Goal: Task Accomplishment & Management: Manage account settings

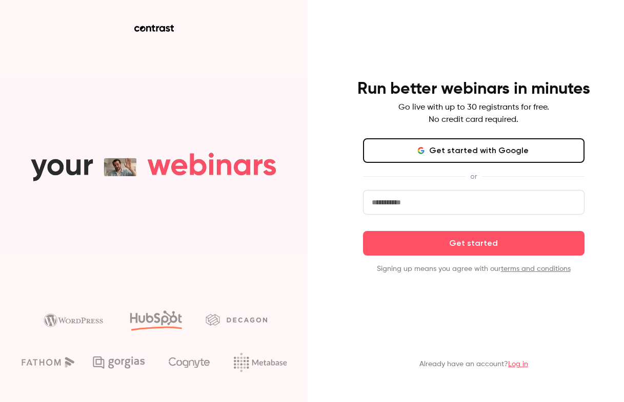
click at [506, 155] on button "Get started with Google" at bounding box center [473, 150] width 221 height 25
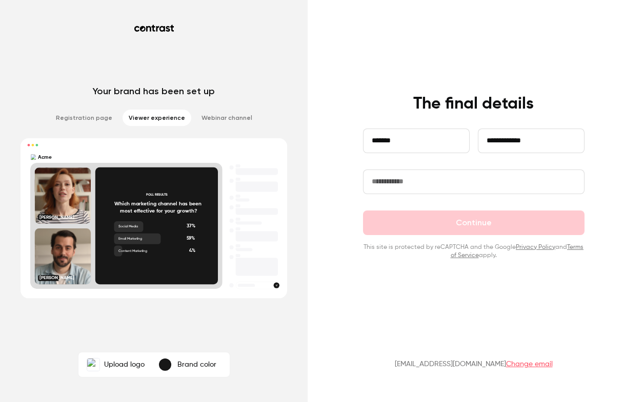
click at [388, 172] on input "text" at bounding box center [473, 182] width 221 height 25
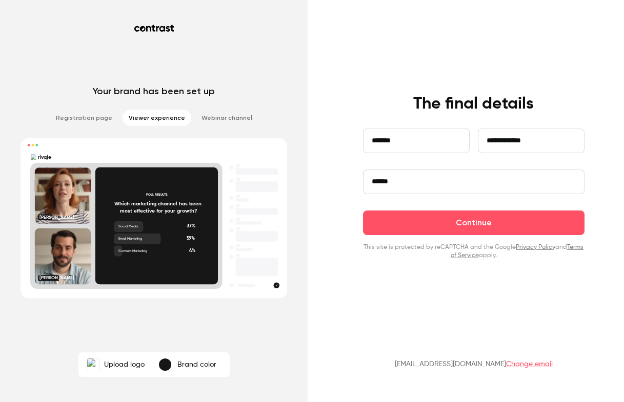
type input "******"
click at [348, 217] on div "**********" at bounding box center [473, 177] width 266 height 166
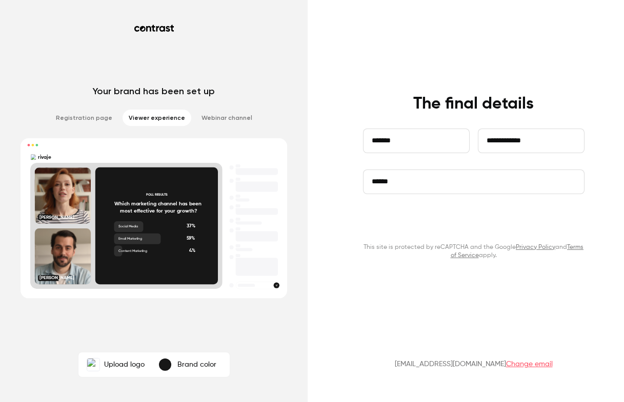
click at [503, 219] on button "Continue" at bounding box center [473, 223] width 221 height 25
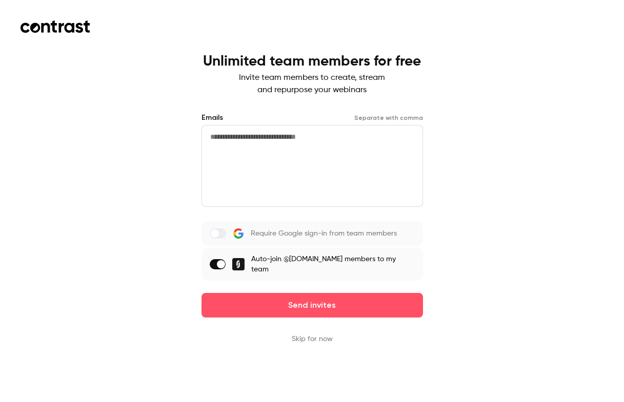
click at [225, 261] on span at bounding box center [221, 264] width 8 height 8
click at [314, 334] on button "Skip for now" at bounding box center [312, 339] width 41 height 10
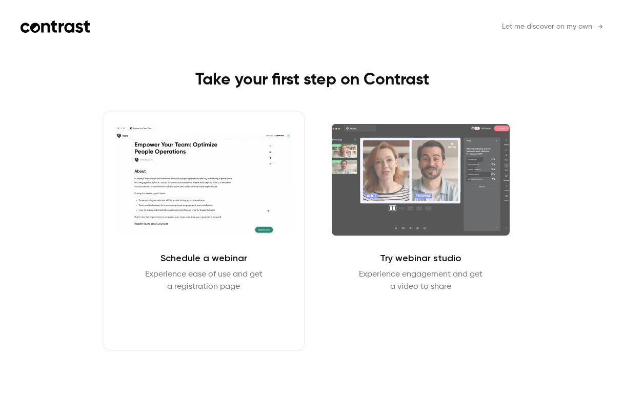
click at [217, 321] on button "Schedule webinar" at bounding box center [204, 317] width 88 height 25
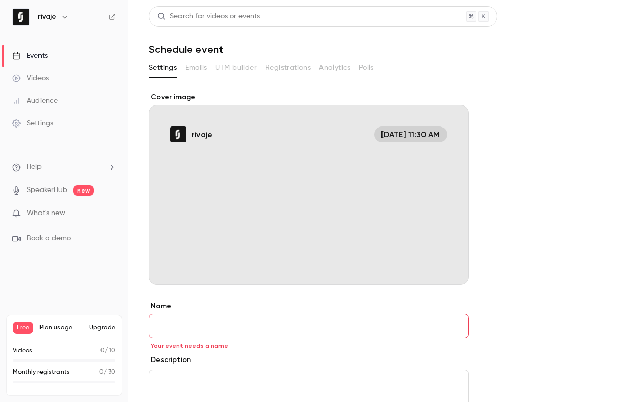
click at [414, 185] on div "Cover image" at bounding box center [309, 188] width 320 height 193
click at [0, 0] on input "rivaje [DATE] 11:30 AM" at bounding box center [0, 0] width 0 height 0
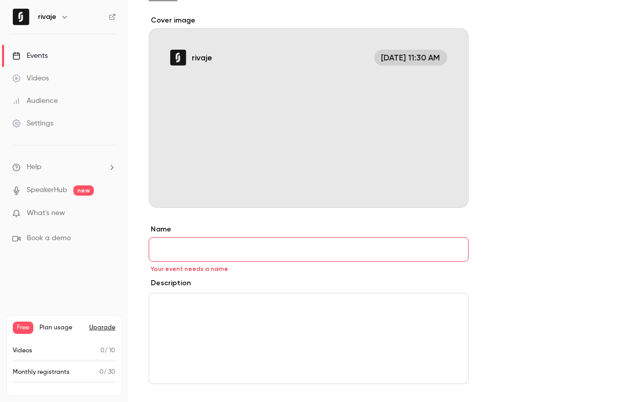
scroll to position [97, 0]
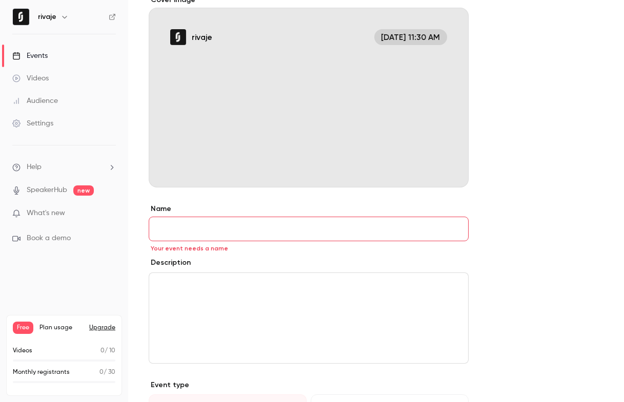
click at [194, 294] on div "editor" at bounding box center [308, 318] width 319 height 90
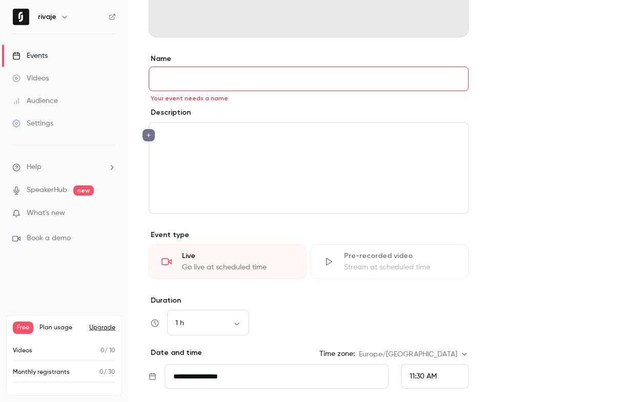
scroll to position [248, 0]
click at [294, 299] on label "Duration" at bounding box center [309, 300] width 320 height 10
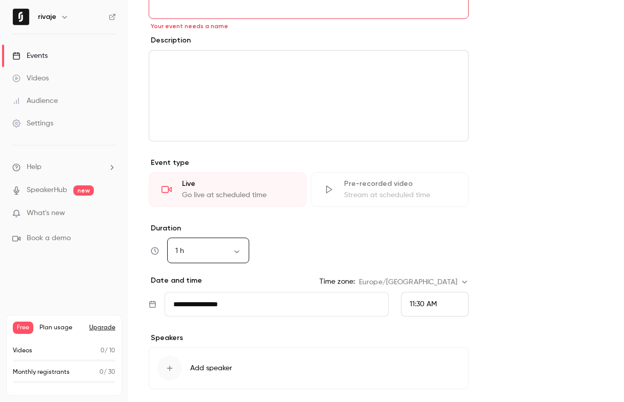
scroll to position [323, 0]
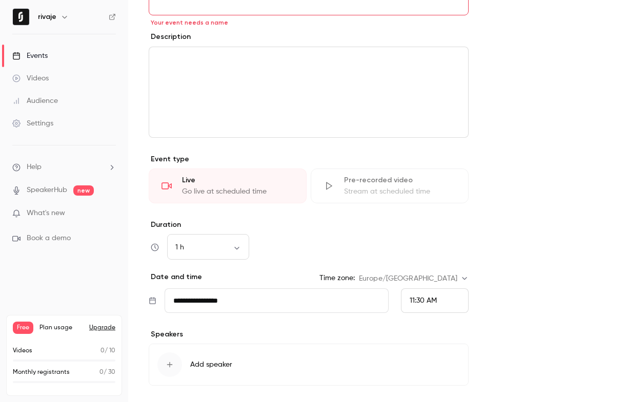
click at [294, 299] on input "**********" at bounding box center [276, 301] width 224 height 25
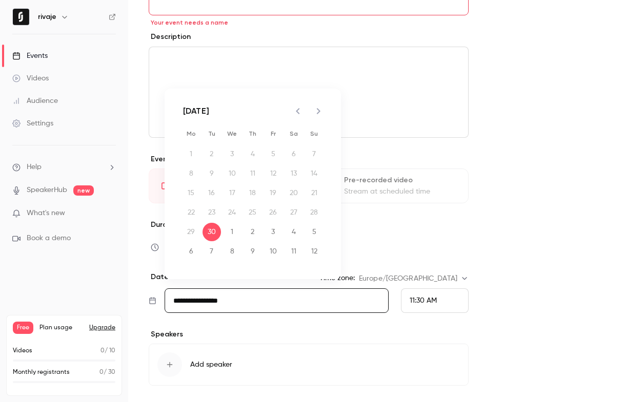
click at [316, 112] on icon "Next month" at bounding box center [318, 111] width 12 height 12
click at [250, 234] on button "27" at bounding box center [252, 232] width 18 height 18
type input "**********"
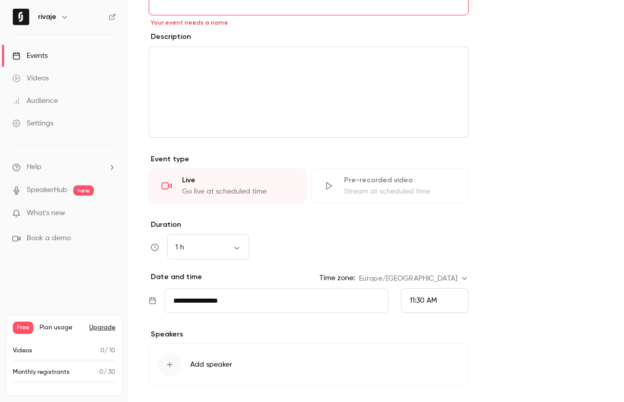
click at [410, 303] on span "11:30 AM" at bounding box center [422, 300] width 27 height 7
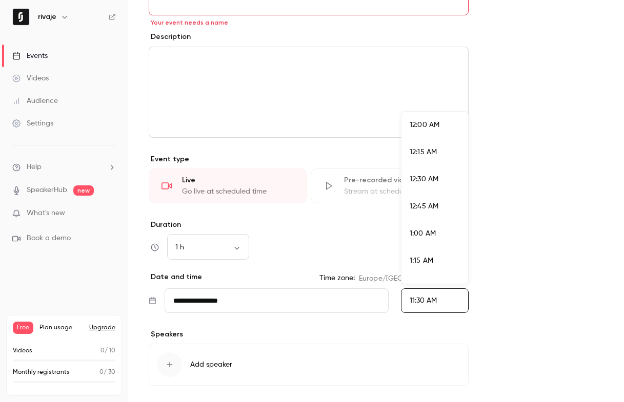
scroll to position [1177, 0]
click at [432, 256] on div "12:00 PM" at bounding box center [434, 252] width 50 height 11
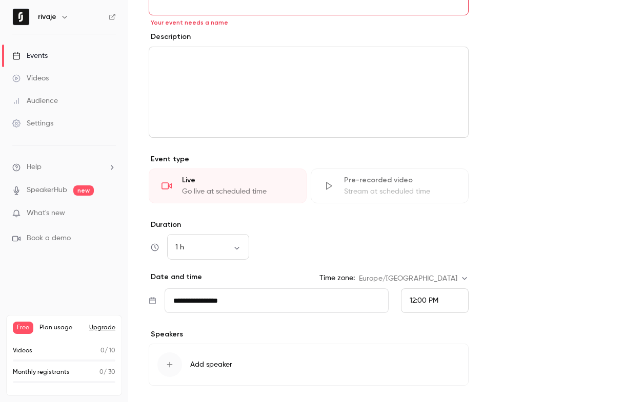
scroll to position [389, 0]
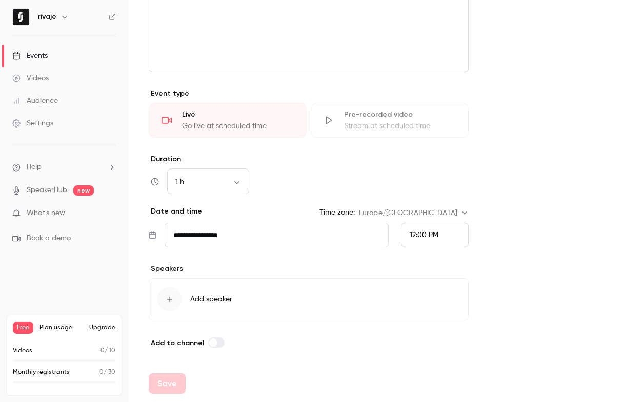
click at [168, 296] on icon "button" at bounding box center [170, 299] width 8 height 8
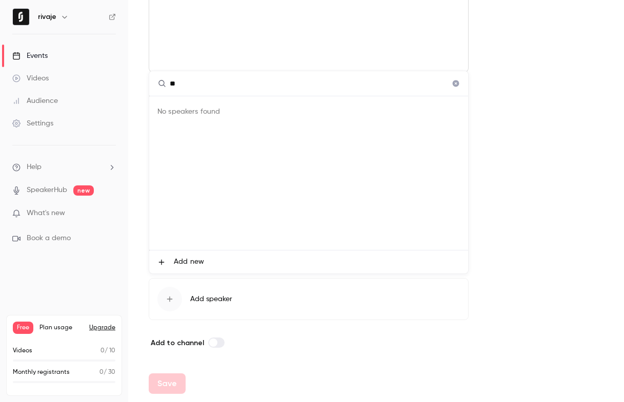
type input "*"
click at [186, 259] on span "Add new" at bounding box center [189, 262] width 30 height 11
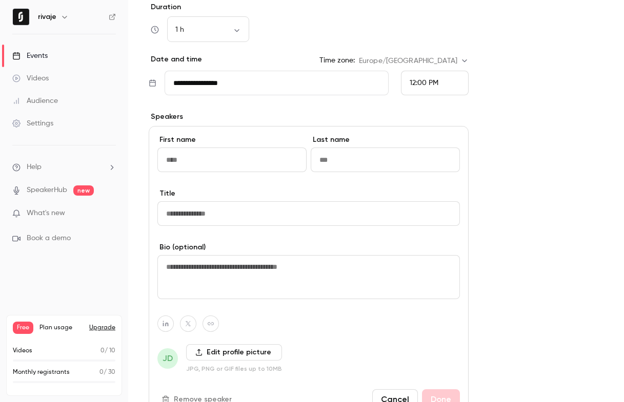
scroll to position [538, 0]
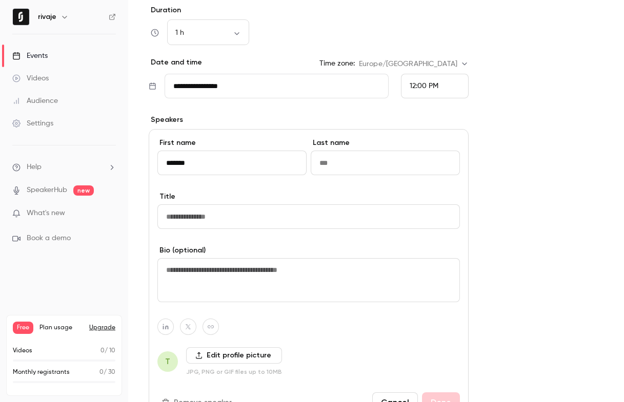
type input "*******"
type input "**********"
click at [211, 222] on input at bounding box center [308, 216] width 302 height 25
click at [510, 194] on form "**********" at bounding box center [376, 24] width 455 height 941
click at [223, 357] on label "Edit profile picture" at bounding box center [234, 355] width 96 height 16
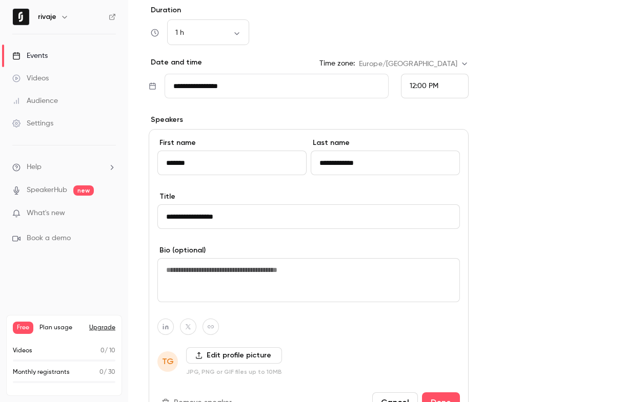
click at [0, 0] on input "Edit profile picture" at bounding box center [0, 0] width 0 height 0
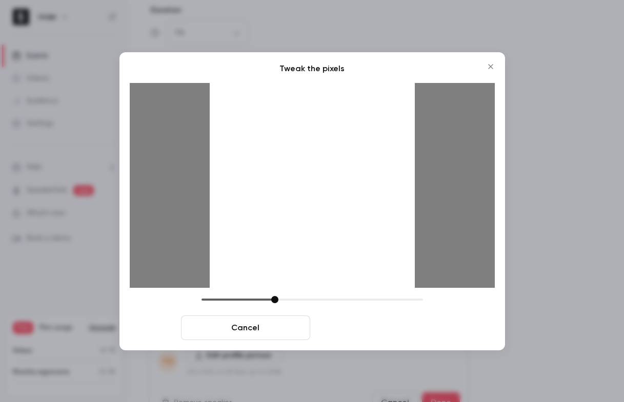
click at [402, 331] on button "Crop and save" at bounding box center [378, 328] width 129 height 25
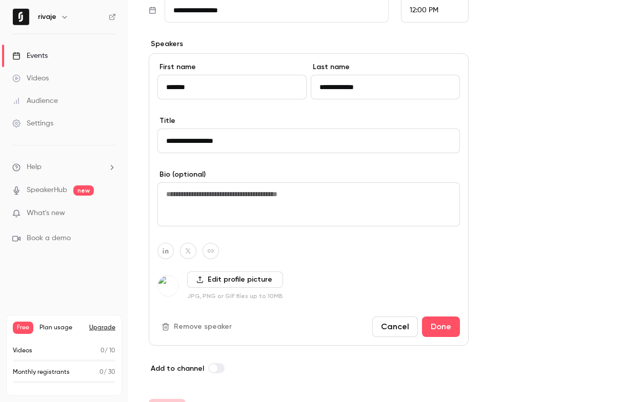
scroll to position [640, 0]
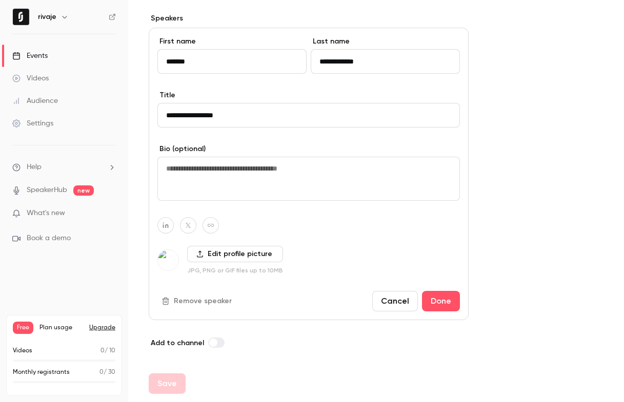
drag, startPoint x: 445, startPoint y: 297, endPoint x: 553, endPoint y: 175, distance: 163.0
click at [171, 114] on input "**********" at bounding box center [308, 115] width 302 height 25
type input "**********"
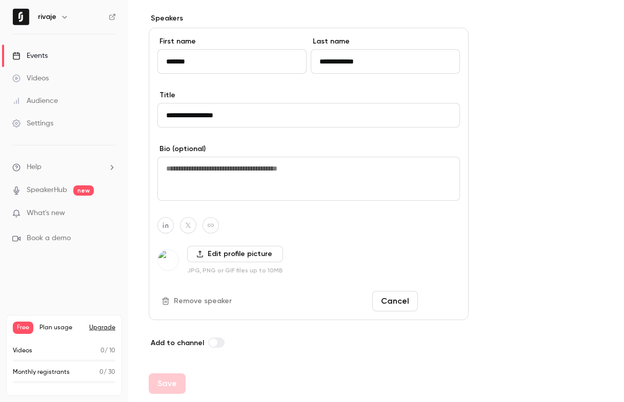
click at [443, 302] on button "Done" at bounding box center [441, 301] width 38 height 20
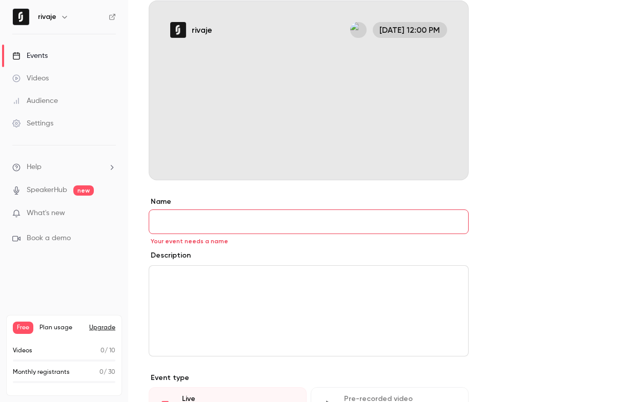
scroll to position [67, 0]
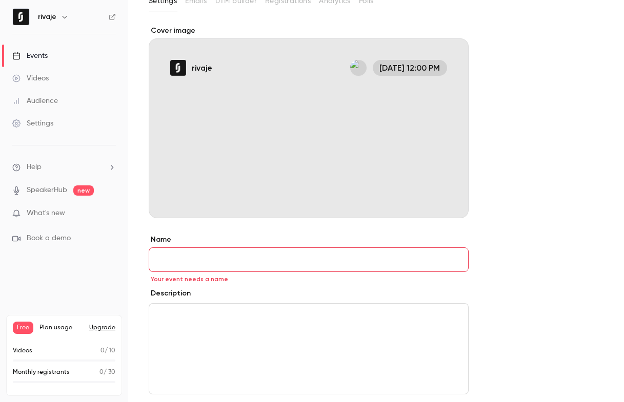
click at [200, 259] on input "Name" at bounding box center [309, 260] width 320 height 25
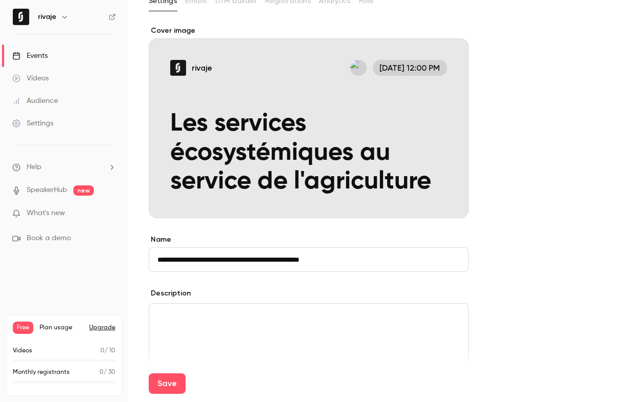
type input "**********"
click at [535, 247] on form "**********" at bounding box center [376, 395] width 455 height 738
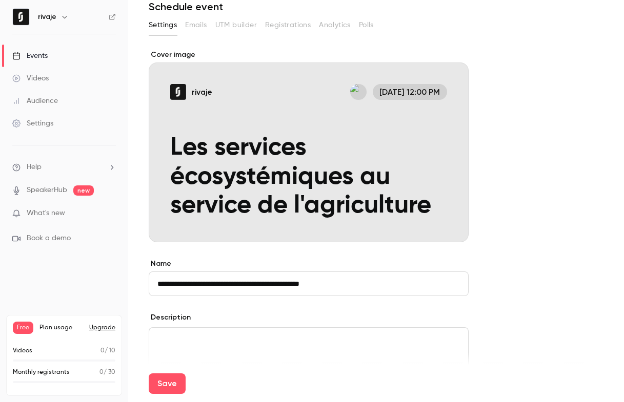
scroll to position [3, 0]
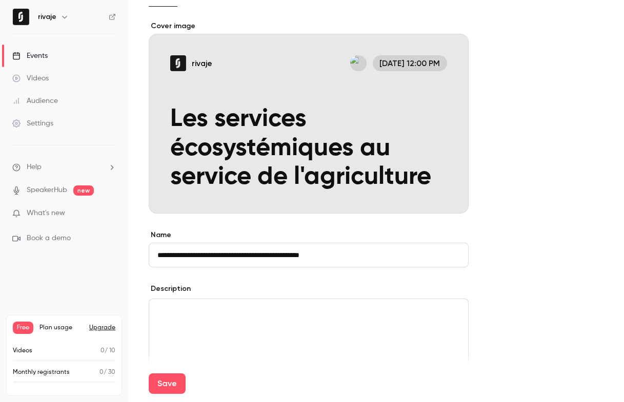
scroll to position [141, 0]
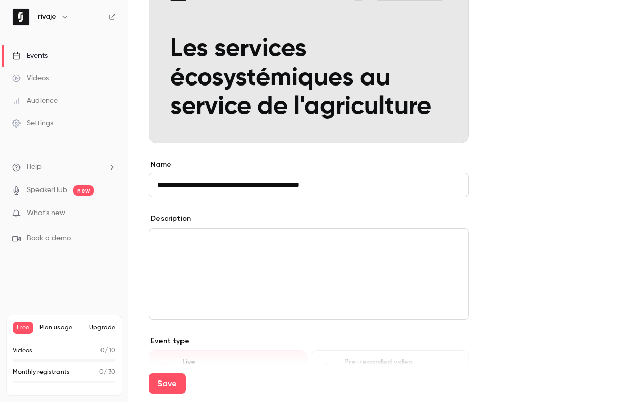
click at [215, 244] on p "editor" at bounding box center [308, 241] width 302 height 12
click at [171, 252] on div "**" at bounding box center [308, 274] width 319 height 90
click at [152, 259] on button "editor" at bounding box center [148, 258] width 12 height 12
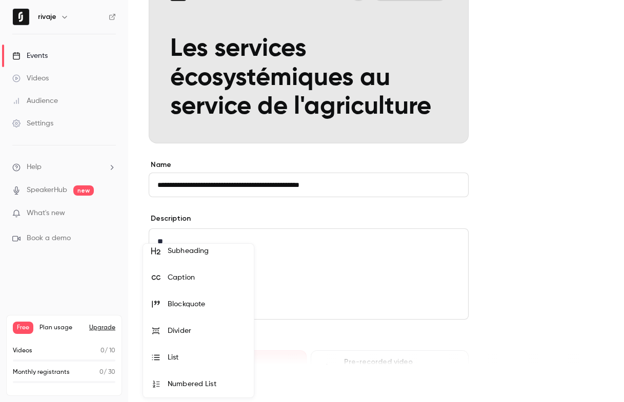
scroll to position [0, 0]
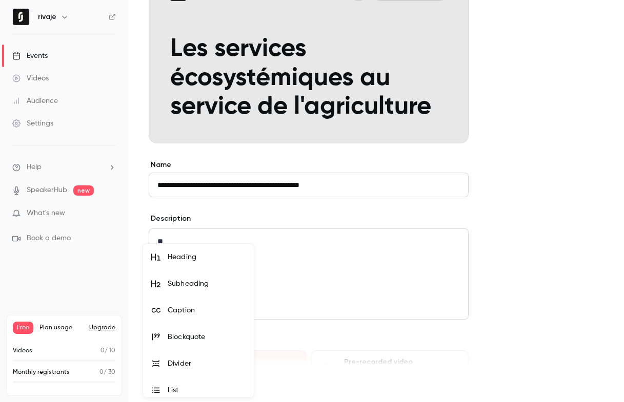
click at [290, 258] on div at bounding box center [312, 201] width 624 height 402
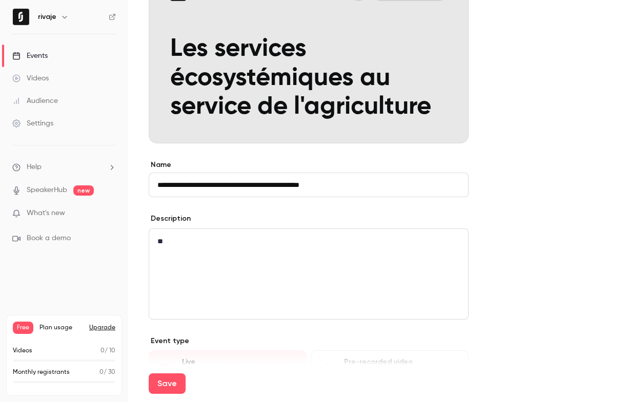
click at [181, 246] on p "**" at bounding box center [308, 241] width 302 height 12
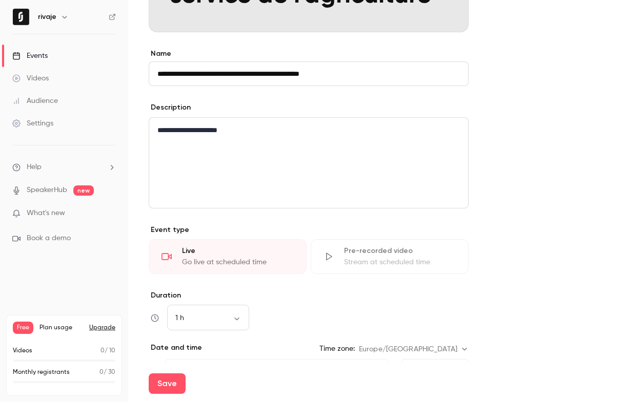
scroll to position [285, 0]
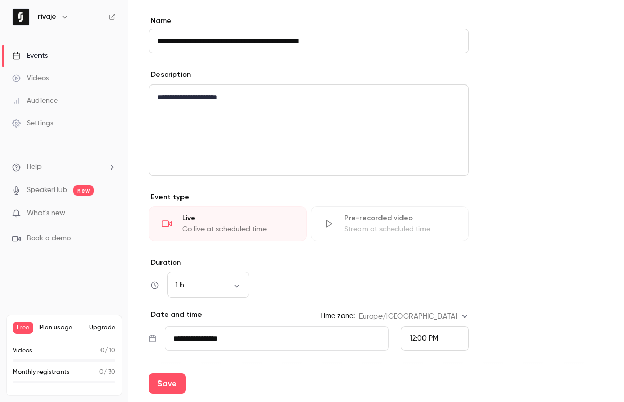
click at [325, 264] on label "Duration" at bounding box center [309, 263] width 320 height 10
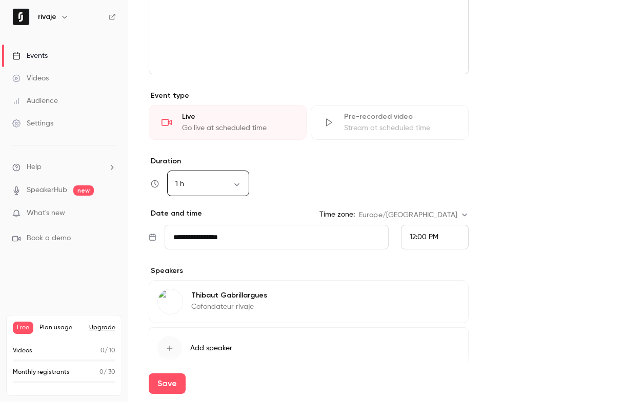
scroll to position [436, 0]
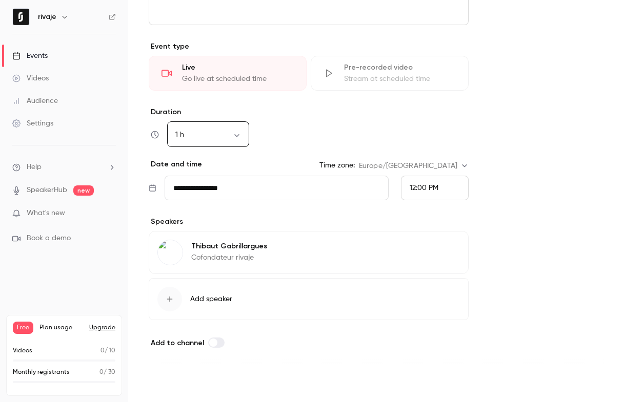
click at [156, 386] on button "Save" at bounding box center [167, 384] width 37 height 20
type input "**********"
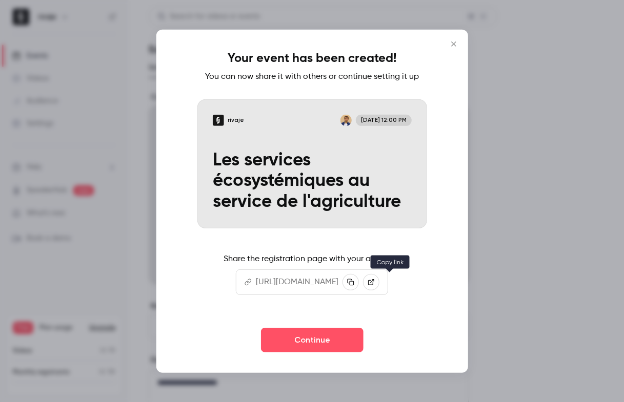
click at [354, 282] on icon "button" at bounding box center [350, 282] width 7 height 7
click at [456, 44] on icon "Close" at bounding box center [453, 43] width 12 height 8
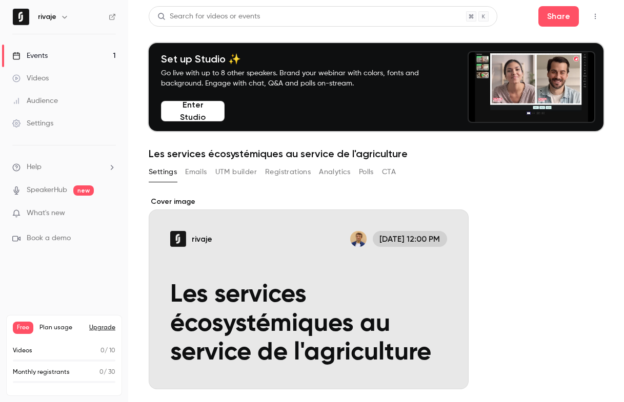
scroll to position [54, 0]
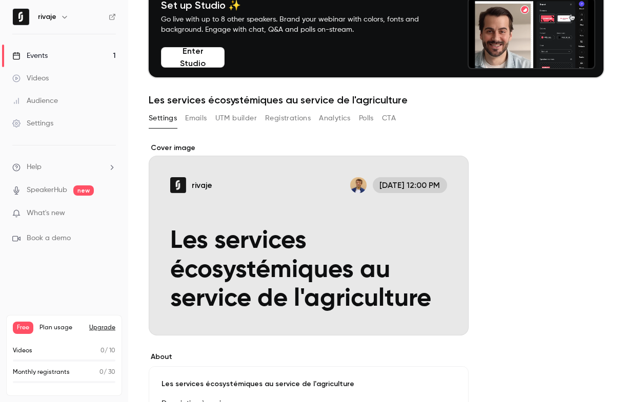
click at [283, 118] on button "Registrations" at bounding box center [288, 118] width 46 height 16
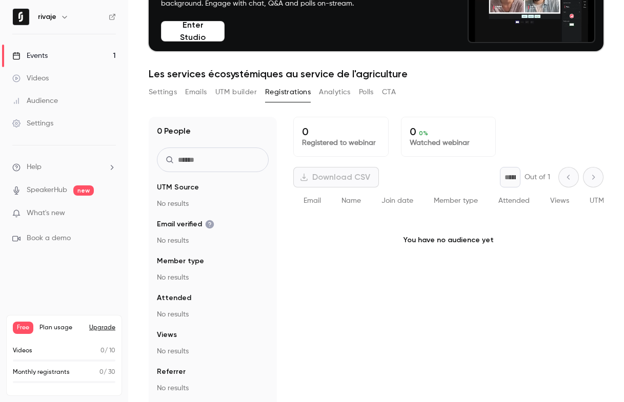
scroll to position [90, 0]
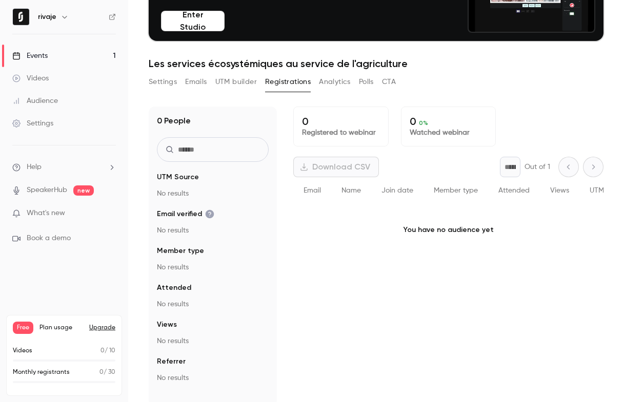
click at [168, 84] on button "Settings" at bounding box center [163, 82] width 28 height 16
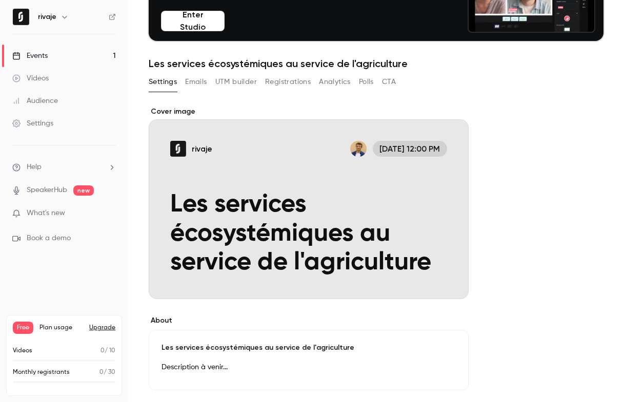
click at [200, 84] on button "Emails" at bounding box center [196, 82] width 22 height 16
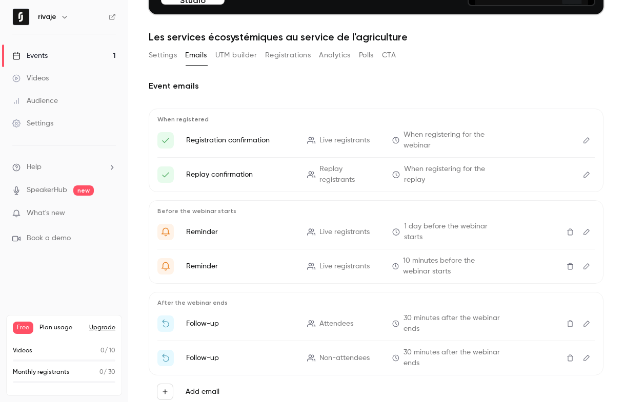
scroll to position [150, 0]
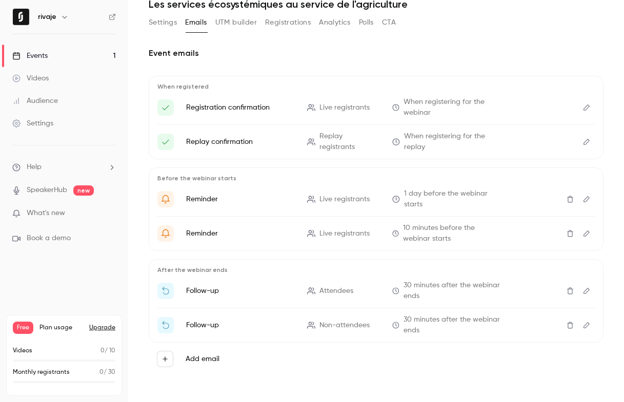
click at [571, 291] on icon "Delete" at bounding box center [570, 290] width 8 height 7
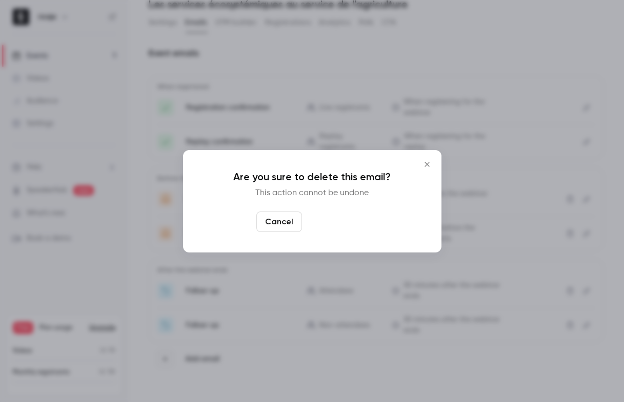
click at [353, 220] on button "Yes, delete" at bounding box center [336, 222] width 61 height 20
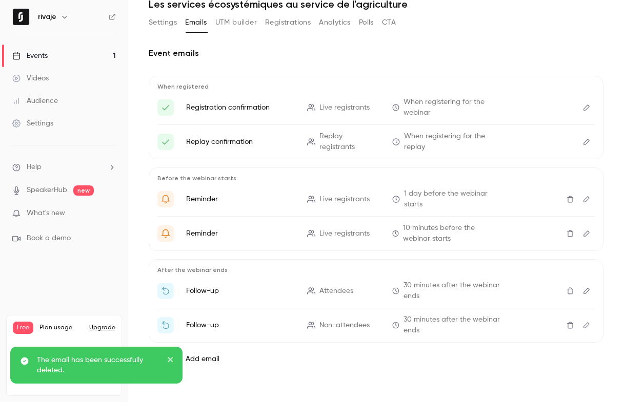
scroll to position [115, 0]
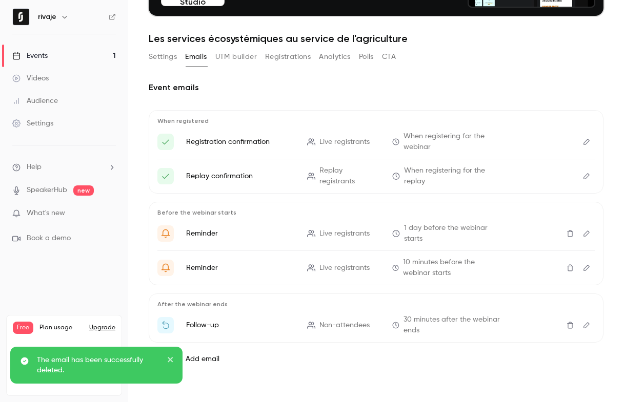
click at [208, 321] on p "Follow-up" at bounding box center [240, 325] width 109 height 10
click at [582, 325] on icon "Edit" at bounding box center [586, 325] width 8 height 7
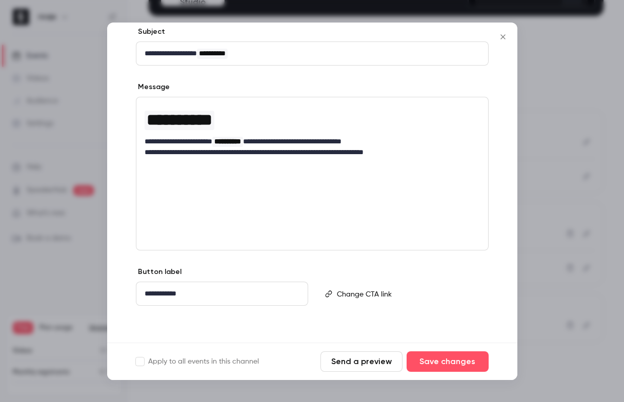
scroll to position [0, 0]
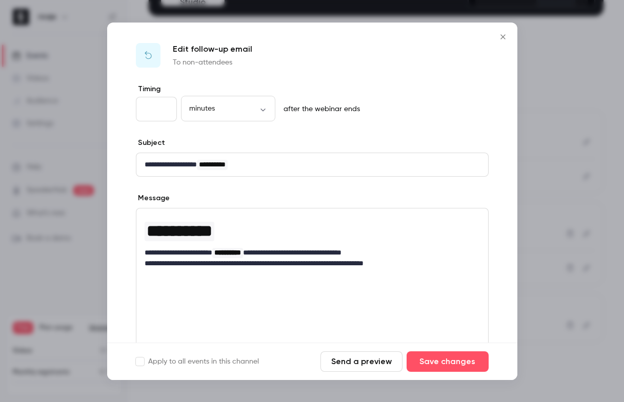
click at [504, 34] on icon "Close" at bounding box center [503, 37] width 12 height 8
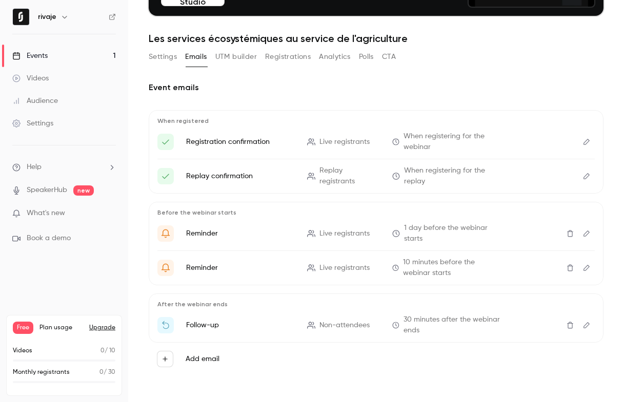
click at [568, 326] on icon "Delete" at bounding box center [570, 325] width 8 height 7
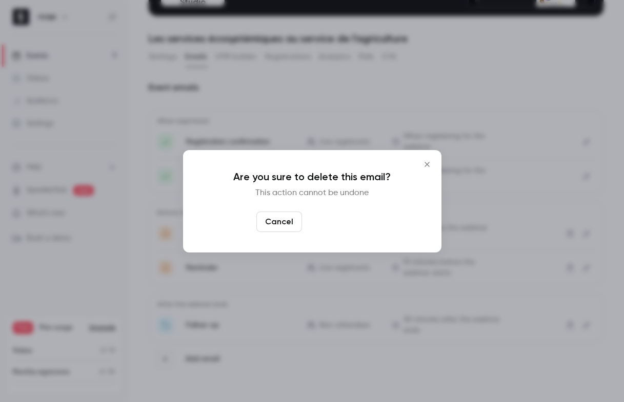
click at [335, 213] on button "Yes, delete" at bounding box center [336, 222] width 61 height 20
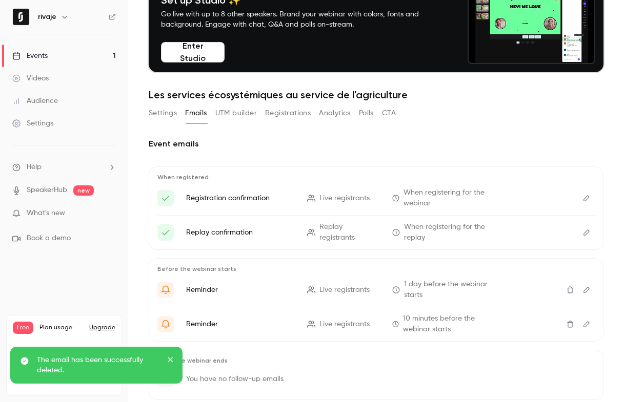
scroll to position [54, 0]
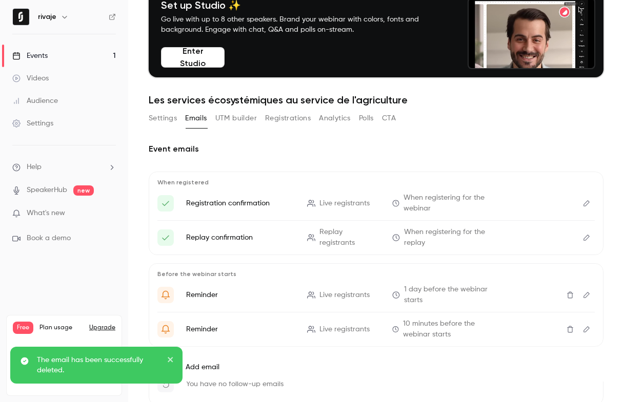
click at [169, 119] on button "Settings" at bounding box center [163, 118] width 28 height 16
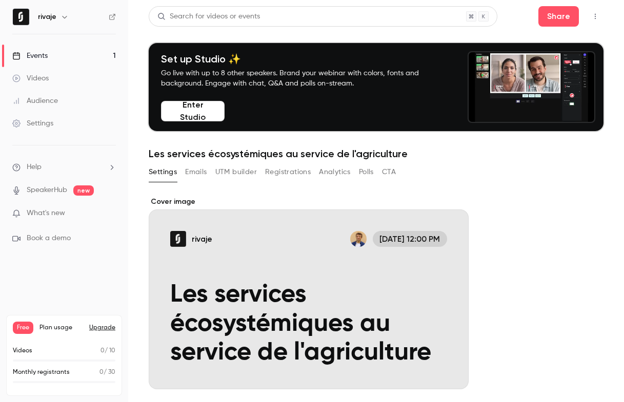
click at [393, 174] on button "CTA" at bounding box center [389, 172] width 14 height 16
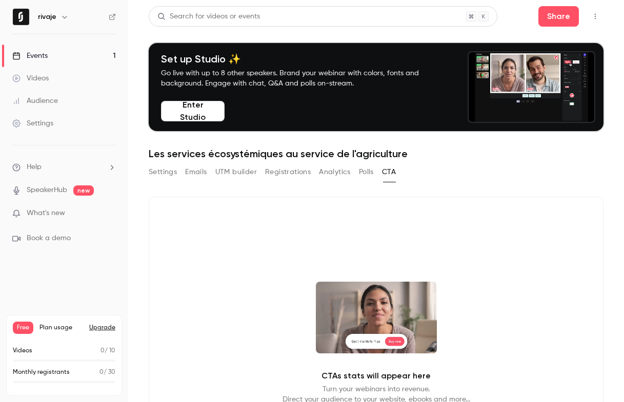
scroll to position [78, 0]
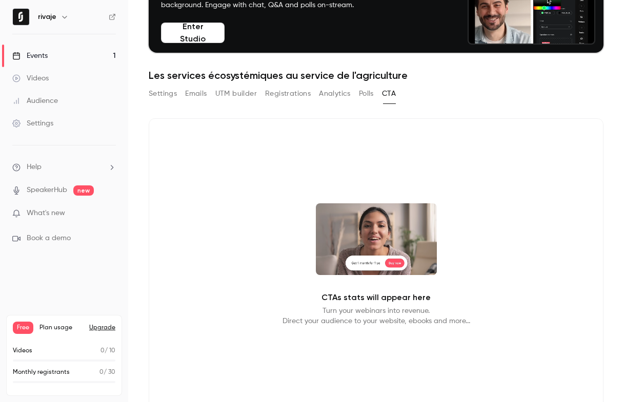
click at [41, 120] on div "Settings" at bounding box center [32, 123] width 41 height 10
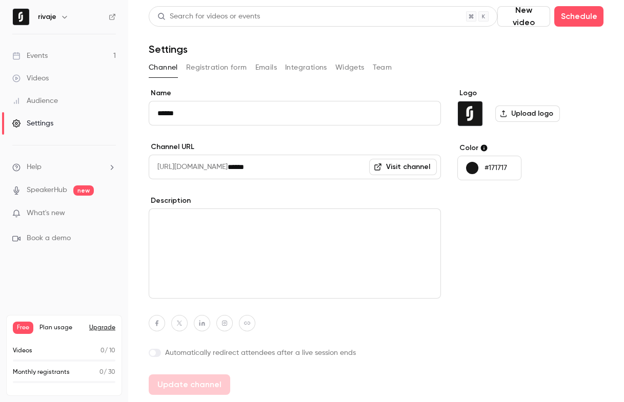
click at [229, 68] on button "Registration form" at bounding box center [216, 67] width 61 height 16
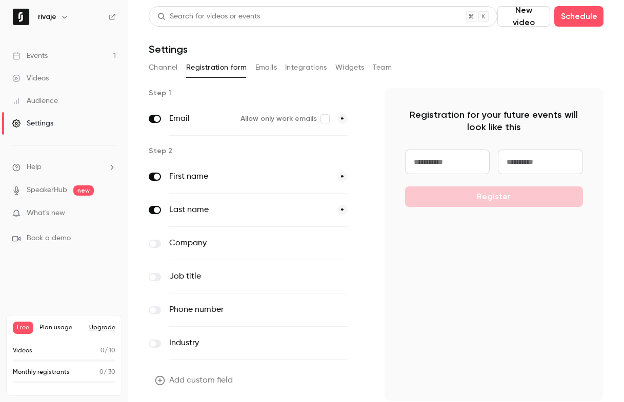
click at [465, 165] on input at bounding box center [447, 162] width 85 height 25
click at [154, 243] on span at bounding box center [153, 244] width 6 height 6
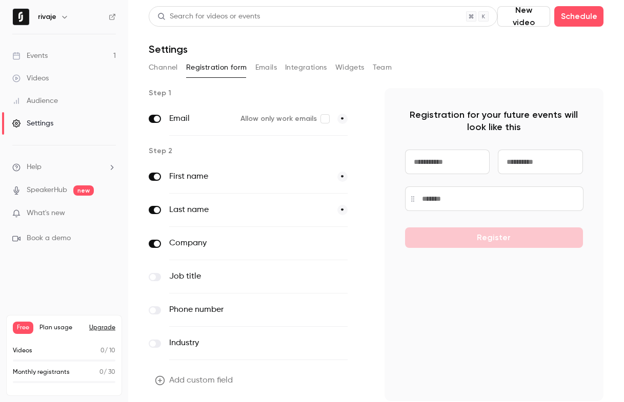
scroll to position [36, 0]
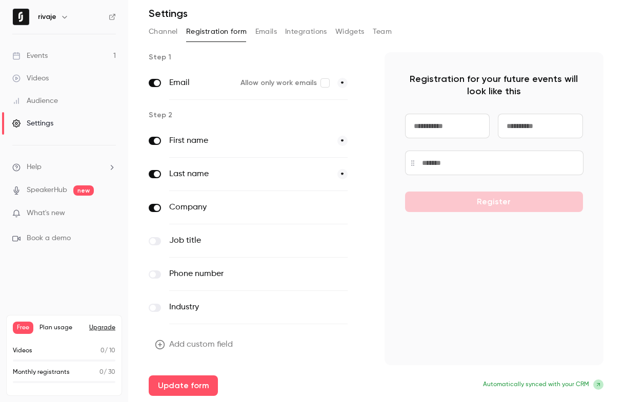
click at [179, 348] on button "Add custom field" at bounding box center [195, 345] width 92 height 20
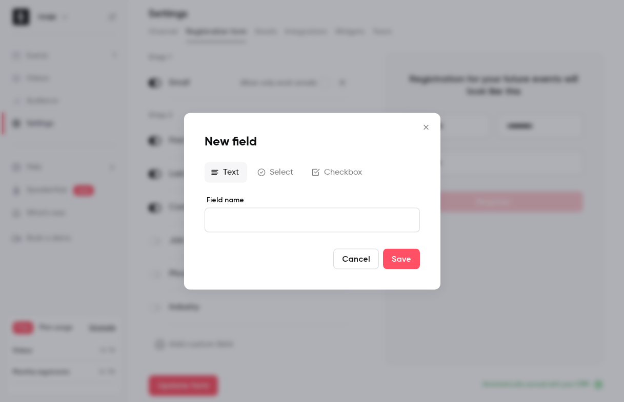
click at [344, 170] on button "Checkbox" at bounding box center [337, 172] width 65 height 20
click at [236, 223] on p "editor" at bounding box center [312, 221] width 198 height 11
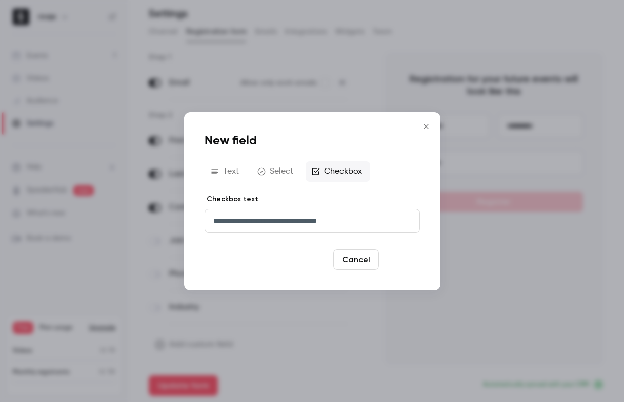
click at [403, 258] on button "Save" at bounding box center [401, 260] width 37 height 20
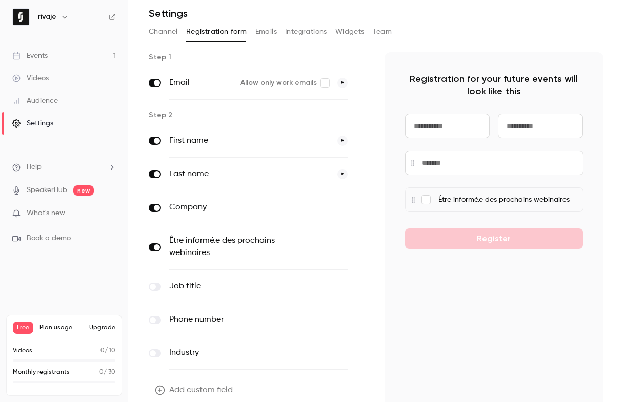
click at [331, 208] on button "optional" at bounding box center [330, 207] width 34 height 10
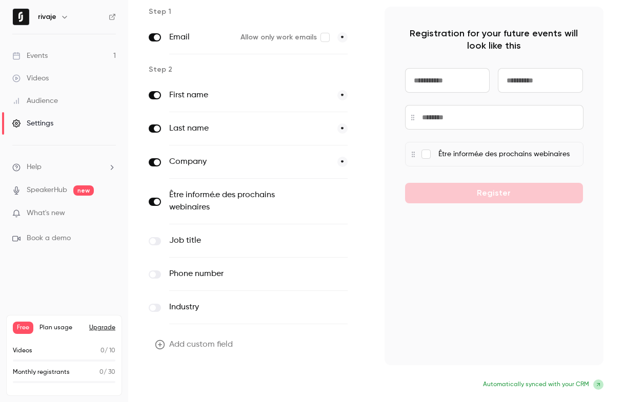
click at [184, 382] on button "Update form" at bounding box center [183, 386] width 69 height 20
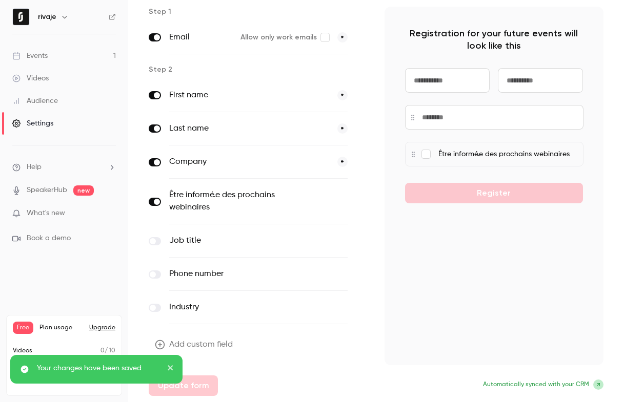
scroll to position [0, 0]
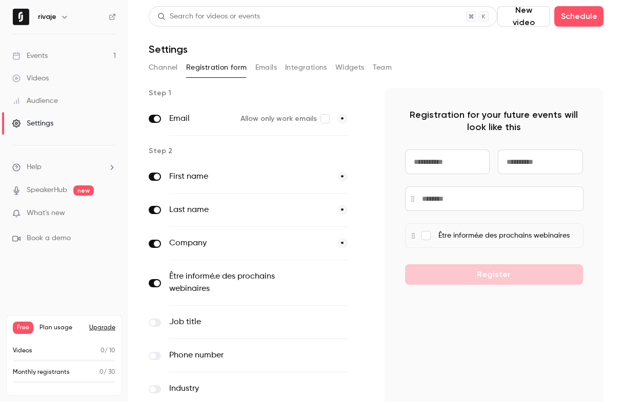
click at [37, 121] on div "Settings" at bounding box center [32, 123] width 41 height 10
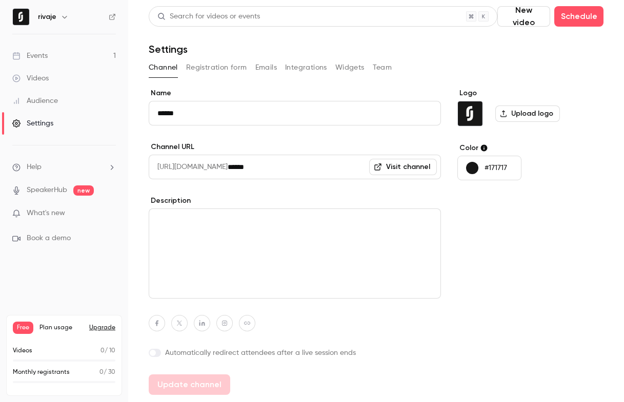
click at [533, 118] on label "Upload logo" at bounding box center [527, 114] width 65 height 16
click at [0, 0] on input "Upload logo" at bounding box center [0, 0] width 0 height 0
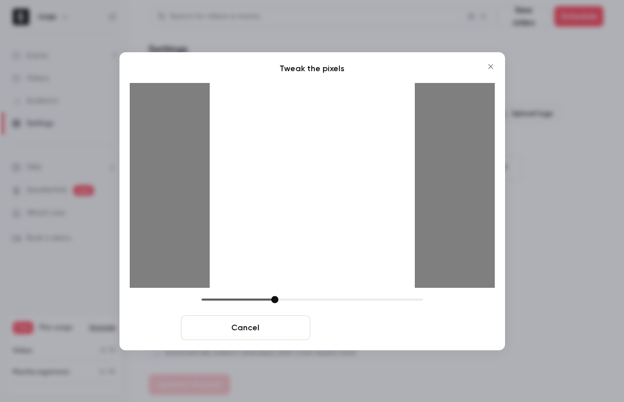
click at [392, 328] on button "Crop and save" at bounding box center [378, 328] width 129 height 25
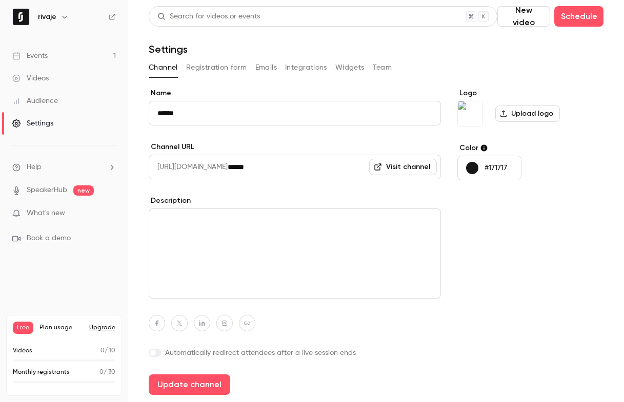
click at [477, 171] on div "button" at bounding box center [472, 168] width 12 height 12
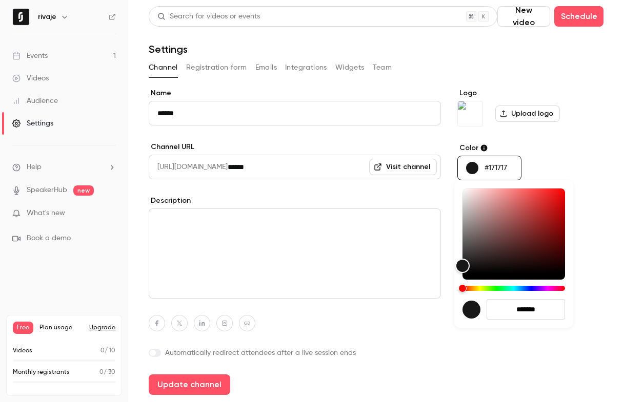
click at [501, 162] on div at bounding box center [312, 201] width 624 height 402
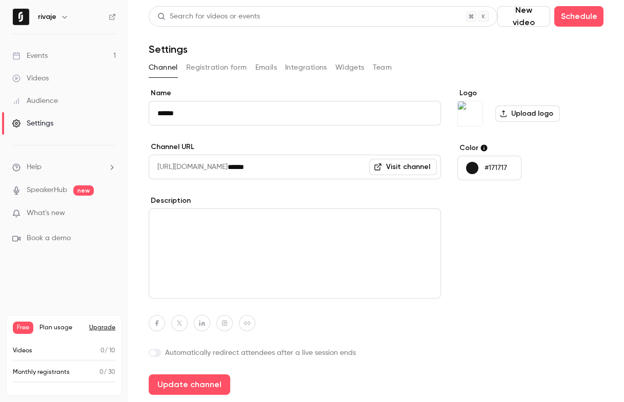
click at [501, 162] on div "*******" at bounding box center [312, 201] width 624 height 402
click at [497, 168] on p "#171717" at bounding box center [495, 168] width 23 height 10
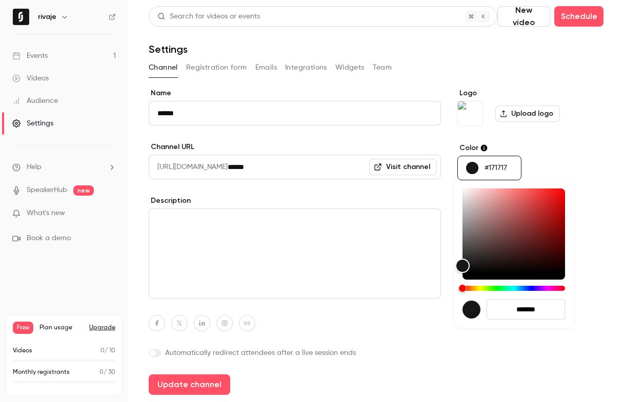
click at [532, 312] on input "*******" at bounding box center [525, 309] width 78 height 20
paste input "hex-color-input"
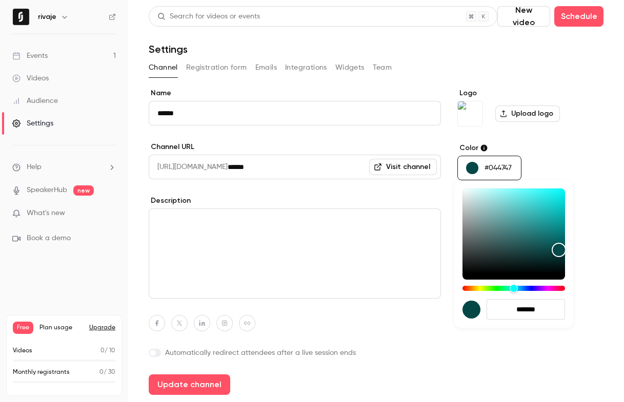
type input "*******"
click at [497, 373] on div at bounding box center [312, 201] width 624 height 402
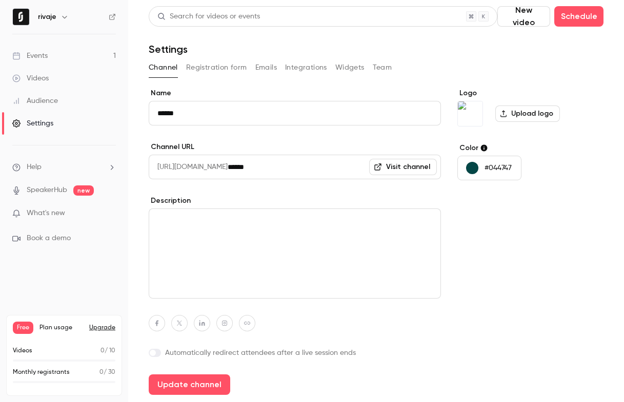
click at [244, 322] on icon "button" at bounding box center [246, 323] width 7 height 6
paste input "**********"
type input "**********"
click at [207, 323] on button "button" at bounding box center [202, 323] width 16 height 16
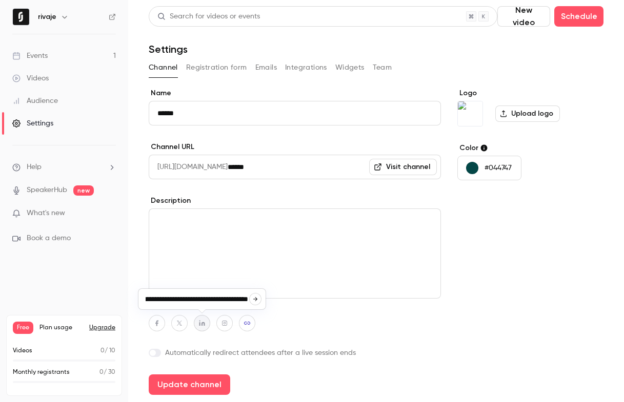
type input "**********"
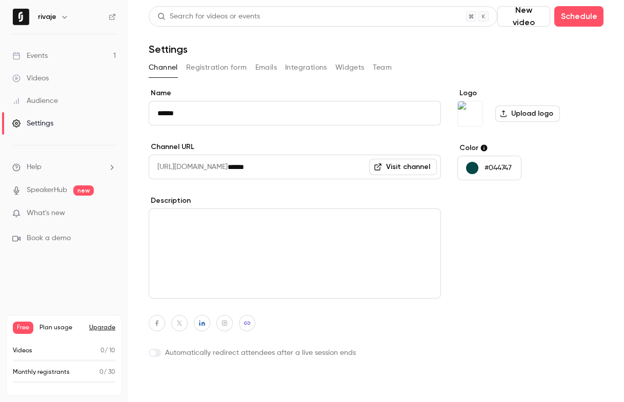
click at [202, 386] on button "Update channel" at bounding box center [189, 385] width 81 height 20
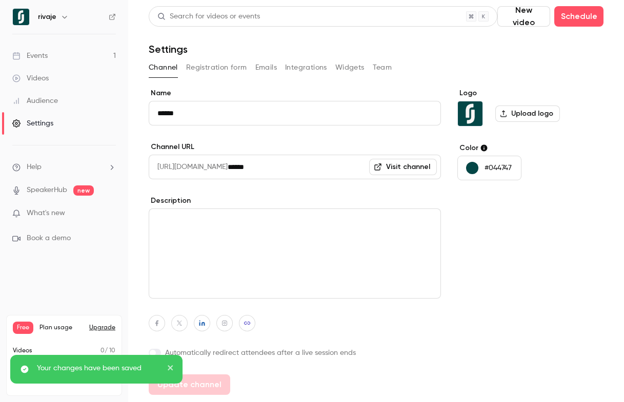
click at [228, 167] on span "[URL][DOMAIN_NAME]" at bounding box center [188, 167] width 79 height 25
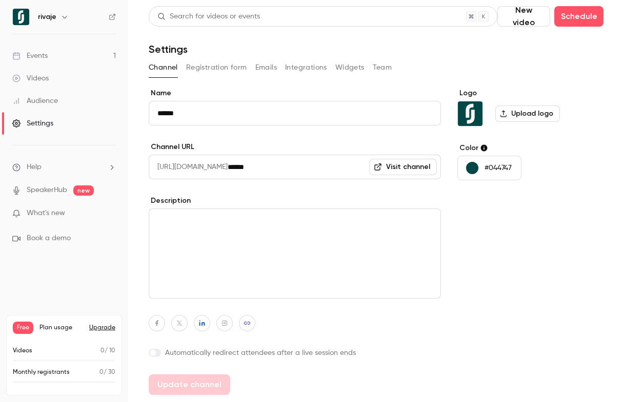
click at [394, 169] on link "Visit channel" at bounding box center [403, 167] width 68 height 16
click at [465, 246] on div "Logo Upload logo Color #044747" at bounding box center [530, 241] width 146 height 307
click at [215, 225] on textarea at bounding box center [295, 254] width 292 height 90
paste textarea "**********"
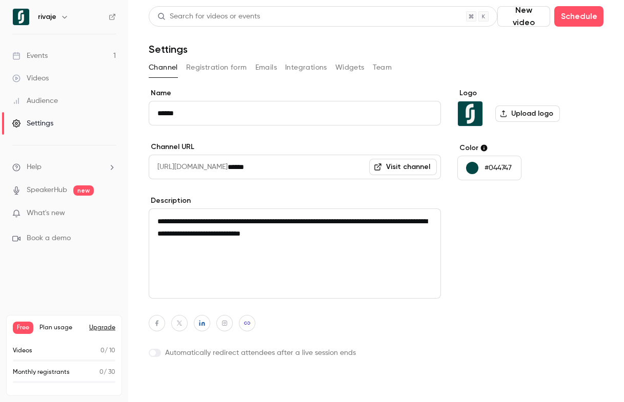
type textarea "**********"
click at [183, 380] on button "Update channel" at bounding box center [189, 385] width 81 height 20
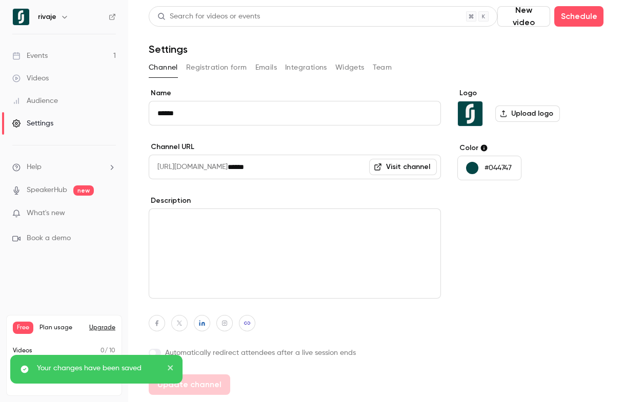
type textarea "**********"
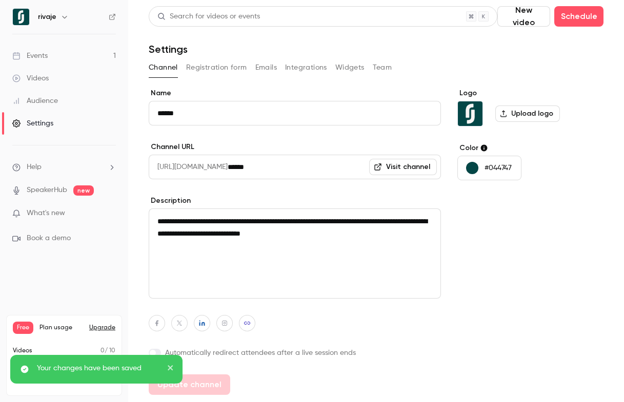
click at [508, 262] on div "Logo Upload logo Color #044747" at bounding box center [530, 241] width 146 height 307
click at [53, 70] on link "Videos" at bounding box center [64, 78] width 128 height 23
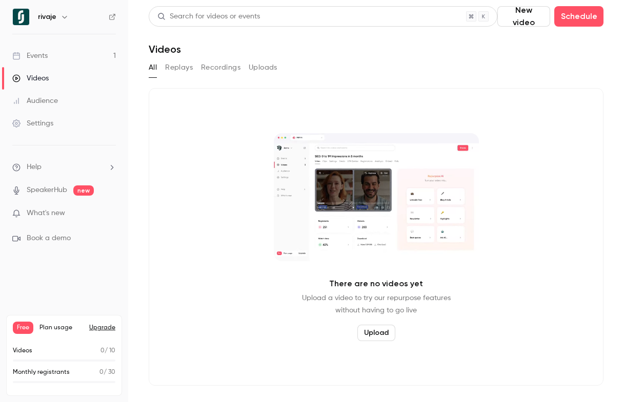
click at [50, 53] on link "Events 1" at bounding box center [64, 56] width 128 height 23
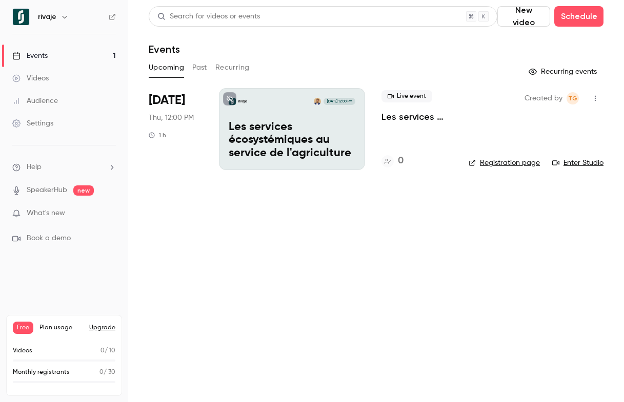
click at [52, 193] on link "SpeakerHub" at bounding box center [47, 190] width 40 height 11
click at [197, 204] on main "Search for videos or events New video Schedule Events Upcoming Past Recurring R…" at bounding box center [376, 201] width 496 height 402
click at [48, 214] on span "What's new" at bounding box center [46, 213] width 38 height 11
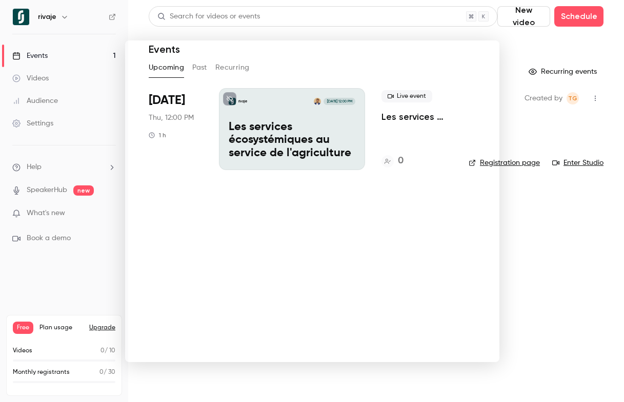
click at [578, 235] on div at bounding box center [312, 201] width 624 height 402
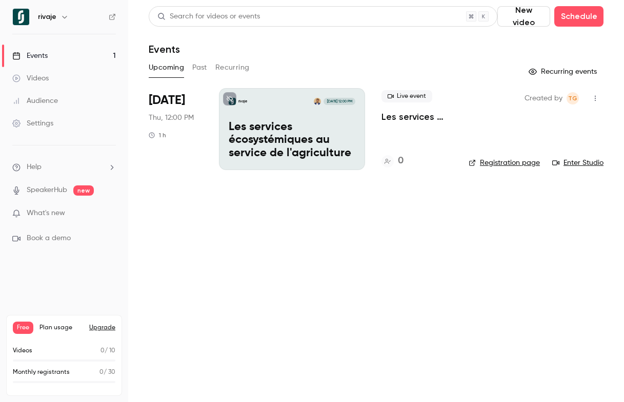
click at [277, 115] on div "rivaje [DATE] 12:00 PM Les services écosystémiques au service de l'agriculture" at bounding box center [292, 129] width 146 height 82
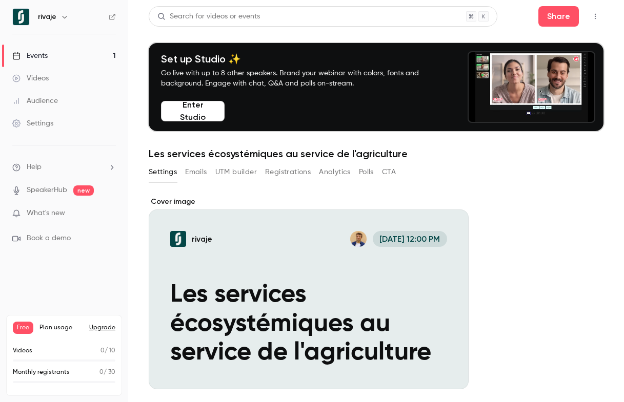
scroll to position [91, 0]
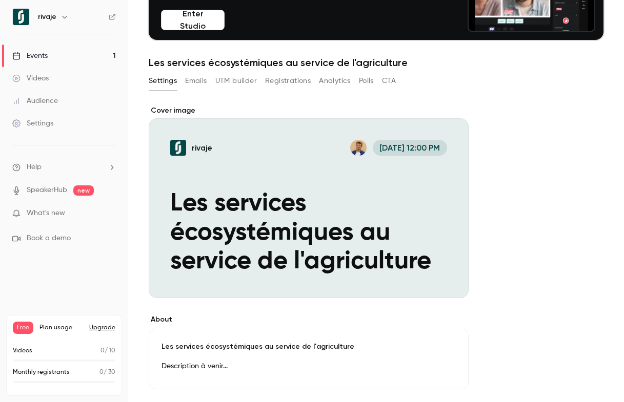
click at [451, 281] on icon "Cover image" at bounding box center [449, 280] width 11 height 8
click at [563, 254] on div "**********" at bounding box center [376, 403] width 455 height 595
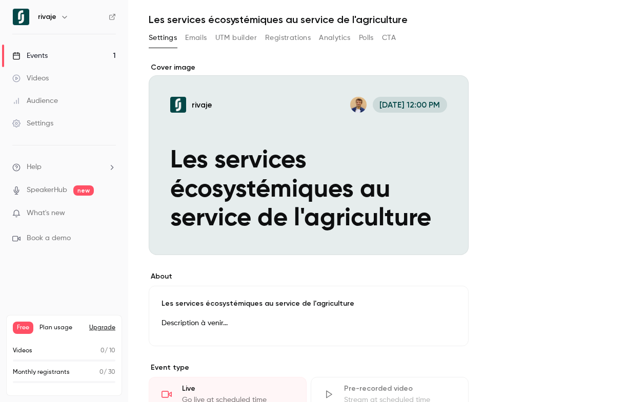
scroll to position [135, 0]
click at [455, 236] on icon "Cover image" at bounding box center [449, 236] width 11 height 8
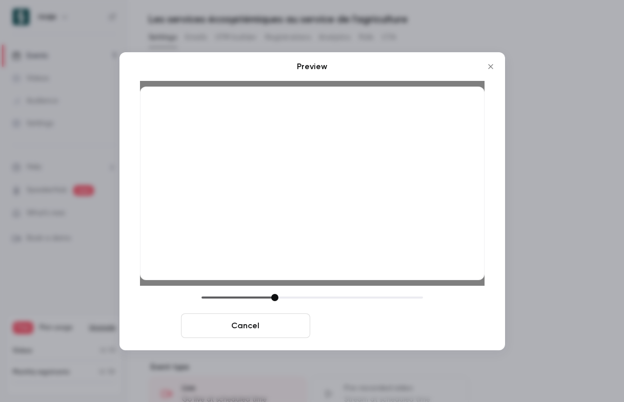
click at [380, 320] on button "Save cover" at bounding box center [378, 326] width 129 height 25
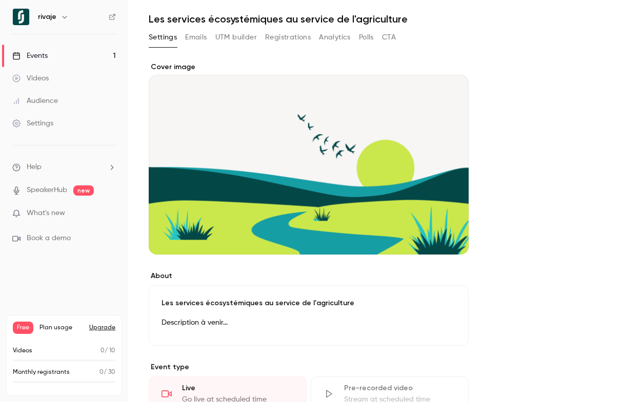
click at [512, 219] on div "**********" at bounding box center [376, 359] width 455 height 595
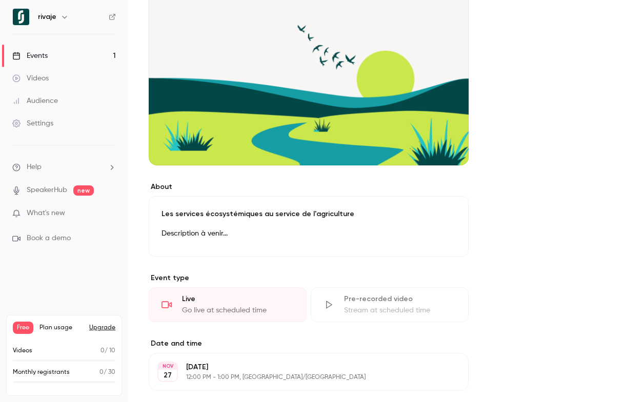
scroll to position [236, 0]
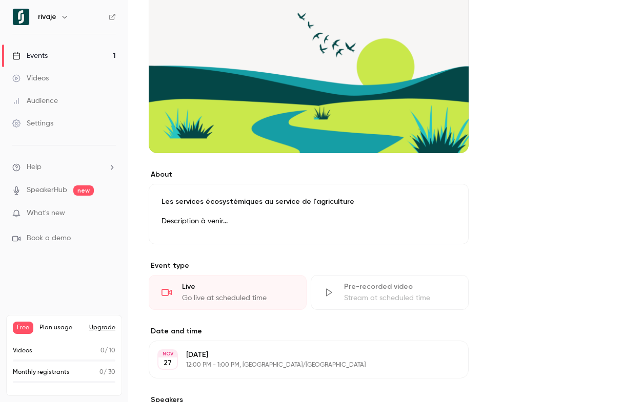
click at [254, 201] on p "Les services écosystémiques au service de l'agriculture" at bounding box center [308, 202] width 294 height 10
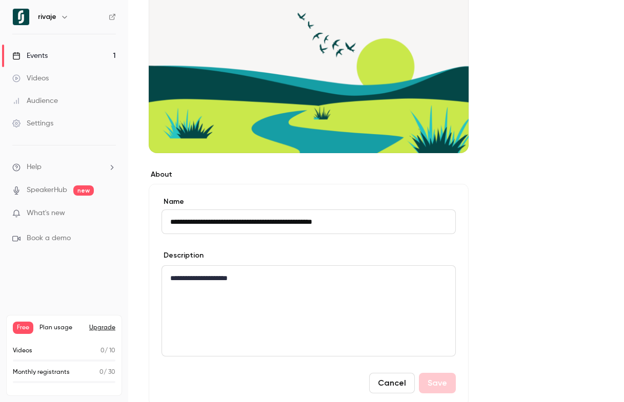
click at [537, 208] on div "**********" at bounding box center [376, 339] width 455 height 757
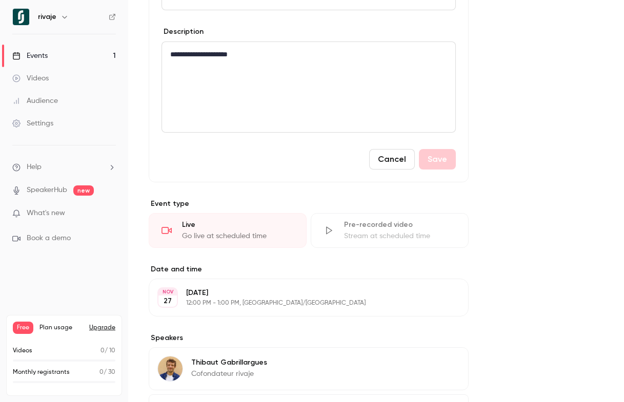
scroll to position [558, 0]
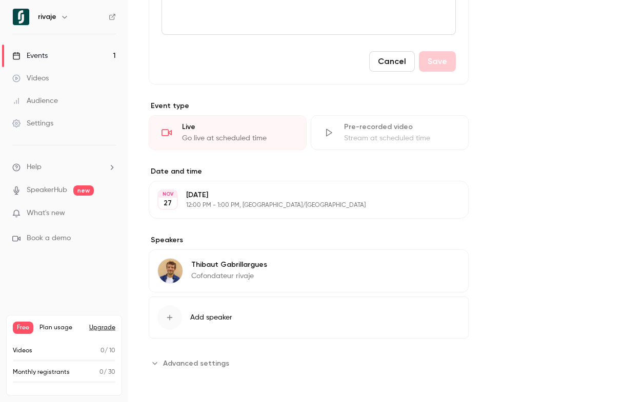
click at [178, 362] on span "Advanced settings" at bounding box center [196, 363] width 66 height 11
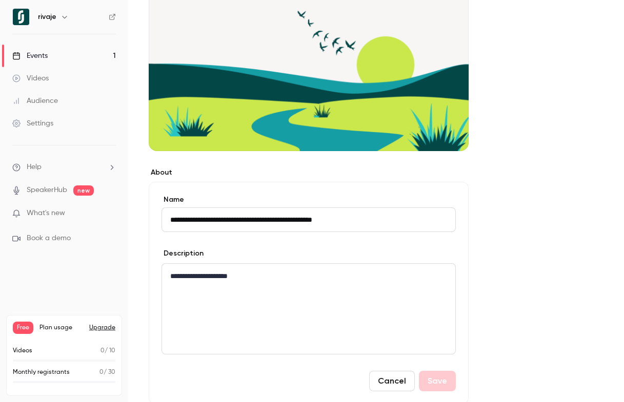
scroll to position [167, 0]
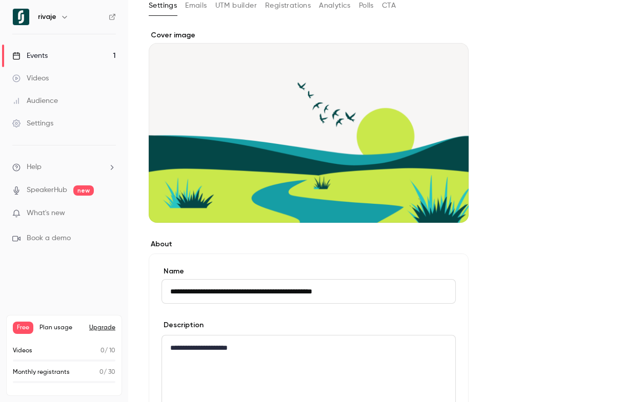
click at [40, 57] on div "Events" at bounding box center [29, 56] width 35 height 10
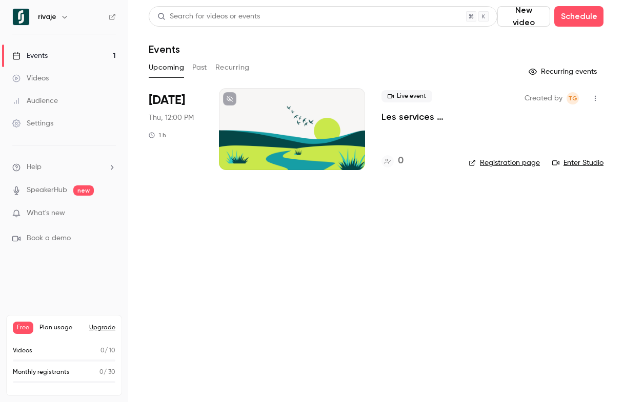
click at [522, 164] on link "Registration page" at bounding box center [503, 163] width 71 height 10
click at [583, 162] on link "Enter Studio" at bounding box center [577, 163] width 51 height 10
click at [235, 235] on main "Search for videos or events New video Schedule Events Upcoming Past Recurring R…" at bounding box center [376, 201] width 496 height 402
click at [41, 122] on div "Settings" at bounding box center [32, 123] width 41 height 10
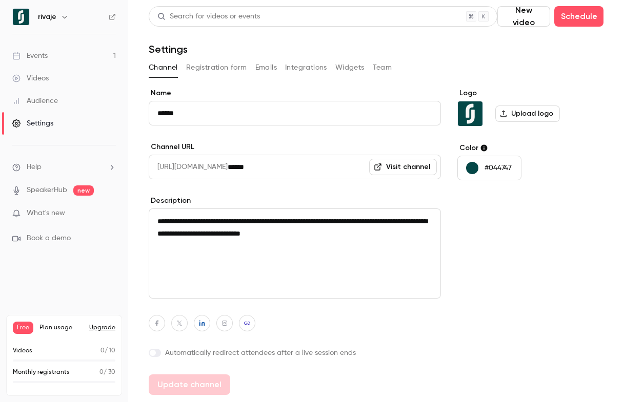
click at [35, 55] on div "Events" at bounding box center [29, 56] width 35 height 10
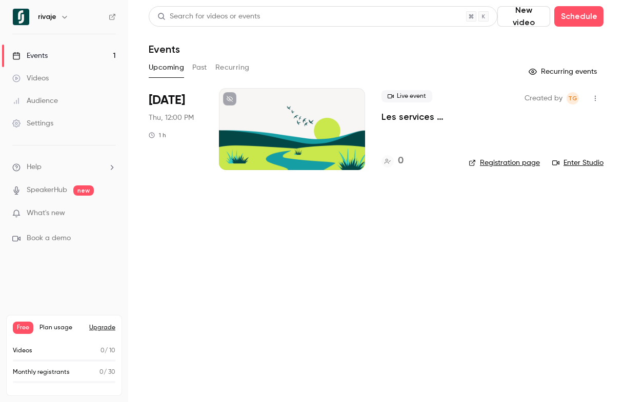
click at [578, 164] on link "Enter Studio" at bounding box center [577, 163] width 51 height 10
click at [201, 237] on main "Search for videos or events New video Schedule Events Upcoming Past Recurring R…" at bounding box center [376, 201] width 496 height 402
click at [416, 116] on p "Les services écosystémiques au service de l'agriculture" at bounding box center [416, 117] width 71 height 12
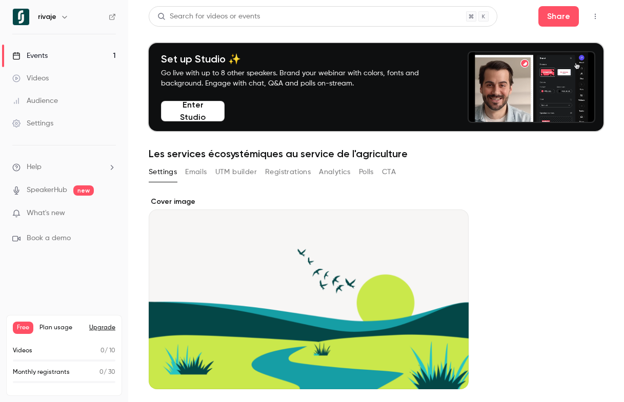
click at [175, 112] on button "Enter Studio" at bounding box center [193, 111] width 64 height 20
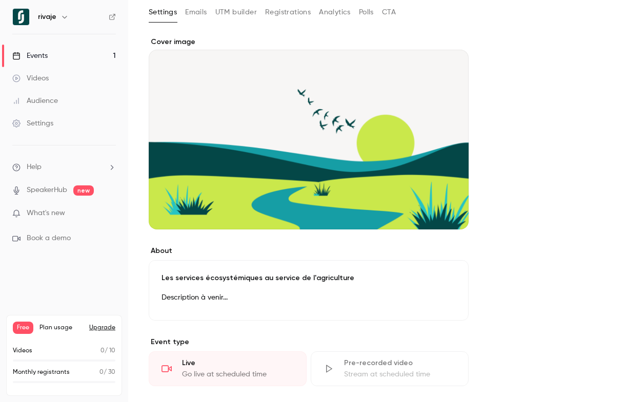
scroll to position [159, 0]
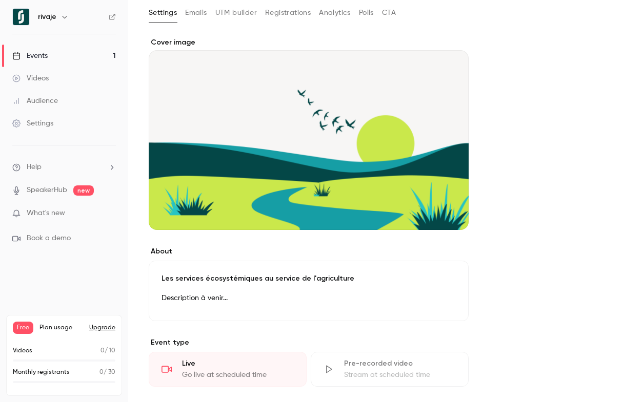
click at [384, 192] on div "Cover image" at bounding box center [309, 133] width 320 height 193
click at [0, 0] on input "Cover image" at bounding box center [0, 0] width 0 height 0
click at [451, 211] on icon "Cover image" at bounding box center [449, 211] width 7 height 7
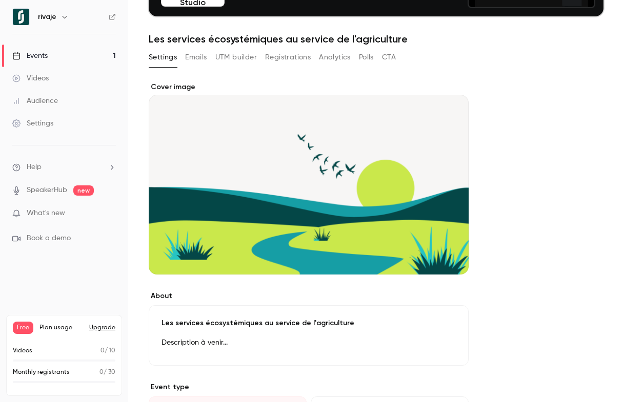
click at [235, 135] on div "Cover image" at bounding box center [309, 178] width 320 height 193
click at [0, 0] on input "Cover image" at bounding box center [0, 0] width 0 height 0
click at [528, 187] on div "**********" at bounding box center [376, 379] width 455 height 595
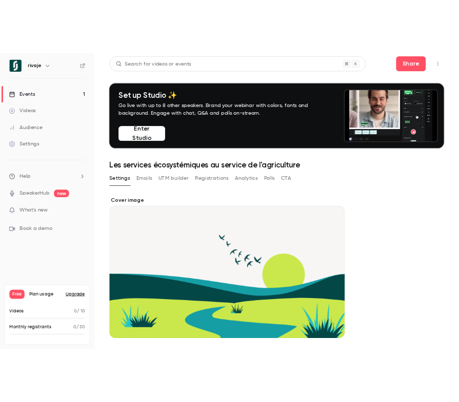
scroll to position [0, 0]
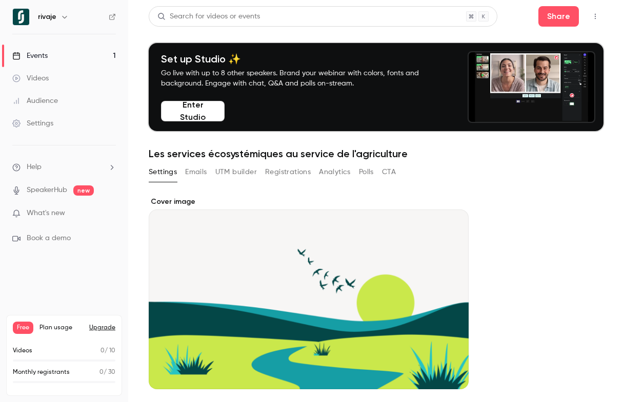
click at [43, 57] on div "Events" at bounding box center [29, 56] width 35 height 10
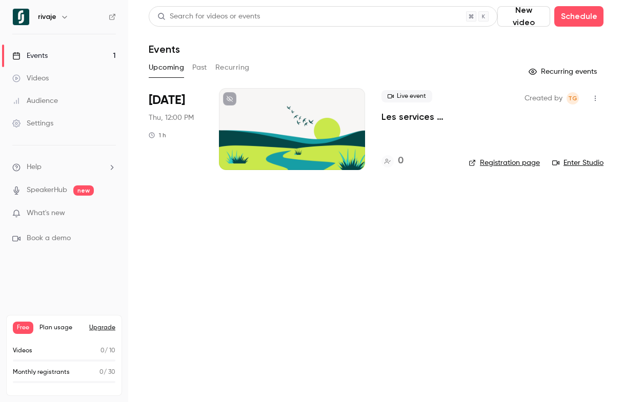
click at [502, 160] on link "Registration page" at bounding box center [503, 163] width 71 height 10
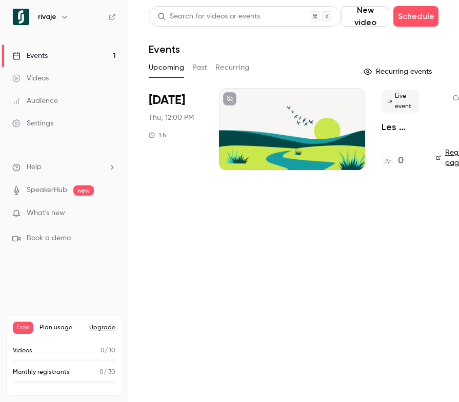
click at [274, 115] on div at bounding box center [292, 129] width 146 height 82
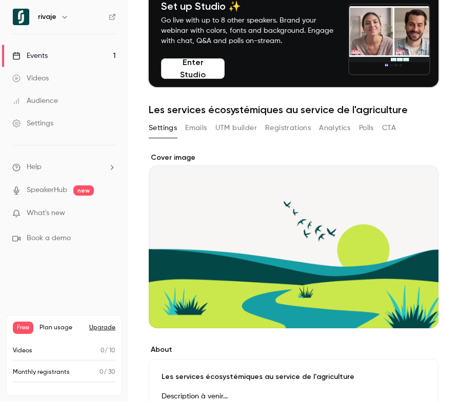
scroll to position [52, 0]
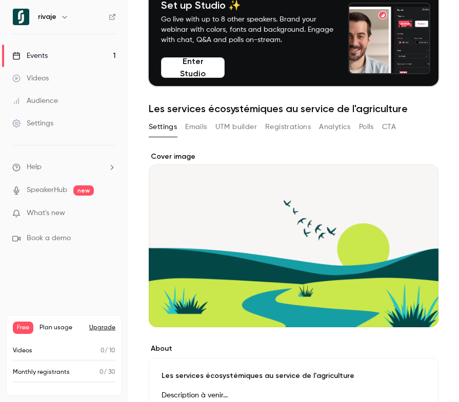
click at [254, 279] on div "Cover image" at bounding box center [294, 240] width 290 height 176
click at [0, 0] on input "Cover image" at bounding box center [0, 0] width 0 height 0
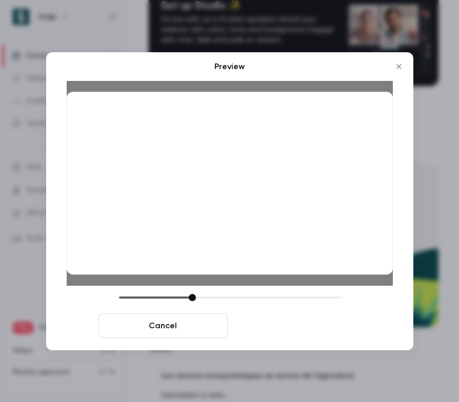
click at [313, 328] on button "Save cover" at bounding box center [296, 326] width 129 height 25
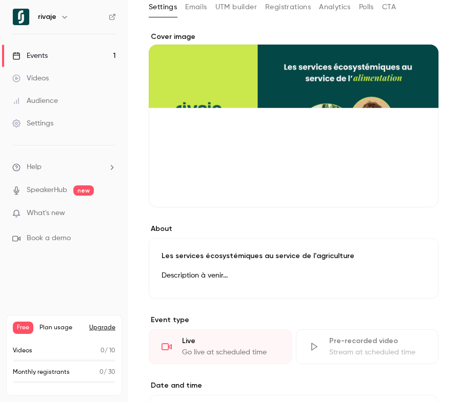
scroll to position [188, 0]
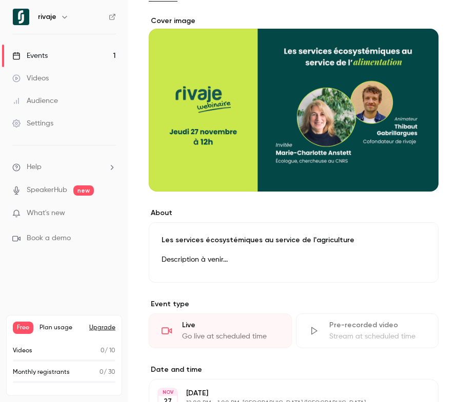
click at [306, 231] on div "Les services écosystémiques au service de l'agriculture Description à venir... …" at bounding box center [294, 252] width 290 height 60
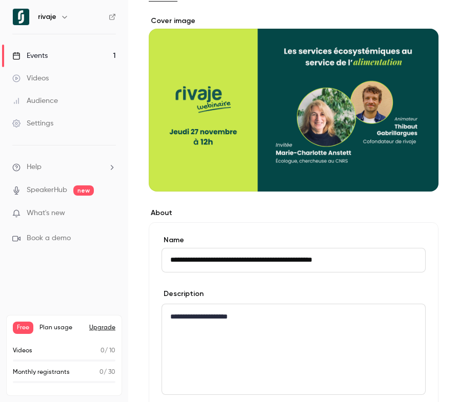
click at [320, 262] on input "**********" at bounding box center [293, 260] width 264 height 25
type input "**********"
click at [349, 286] on form "**********" at bounding box center [293, 333] width 264 height 197
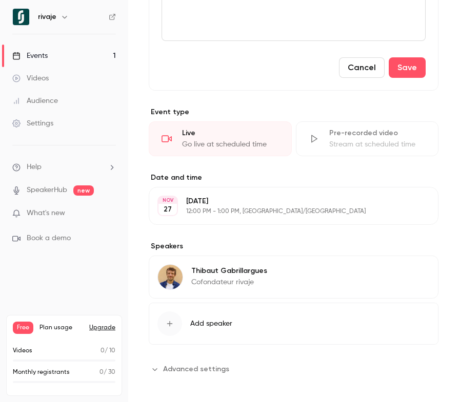
scroll to position [545, 0]
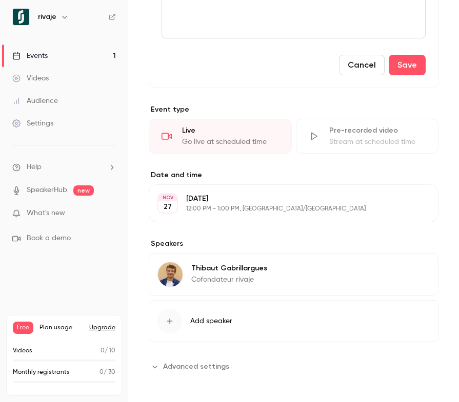
click at [162, 321] on div "button" at bounding box center [169, 321] width 25 height 25
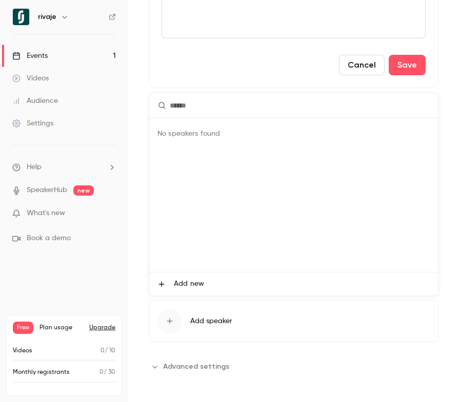
click at [187, 287] on span "Add new" at bounding box center [189, 284] width 30 height 11
